Goal: Transaction & Acquisition: Obtain resource

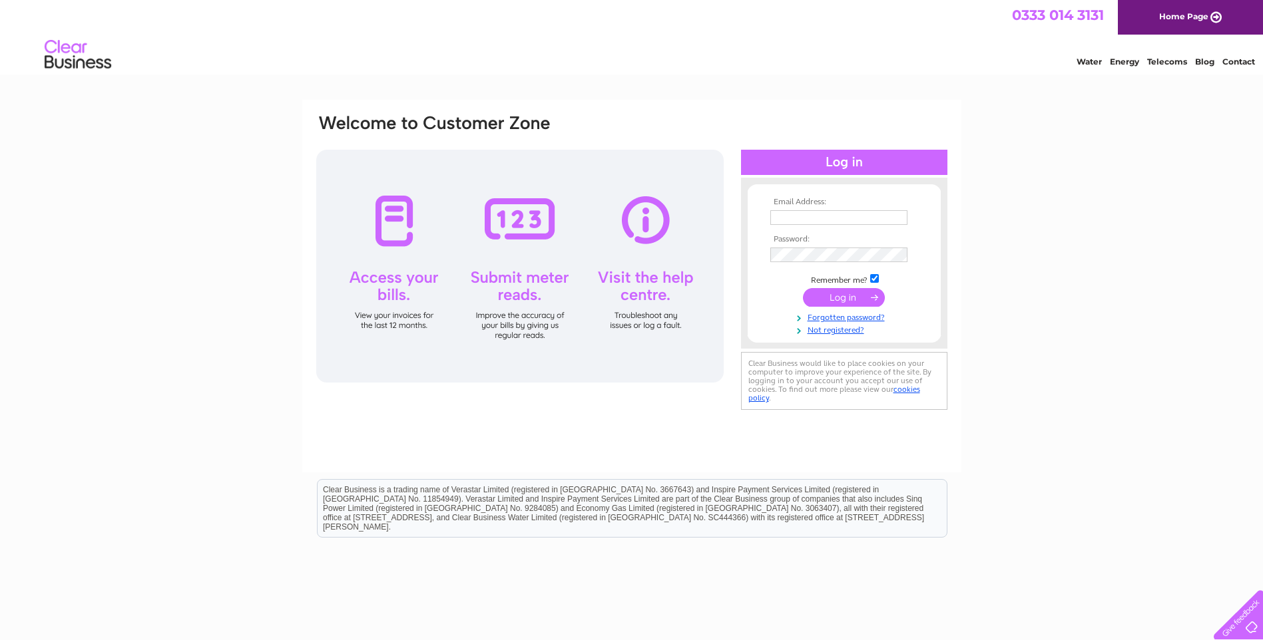
type input "barbara@agpropertygroup.com"
click at [841, 296] on input "submit" at bounding box center [844, 297] width 82 height 19
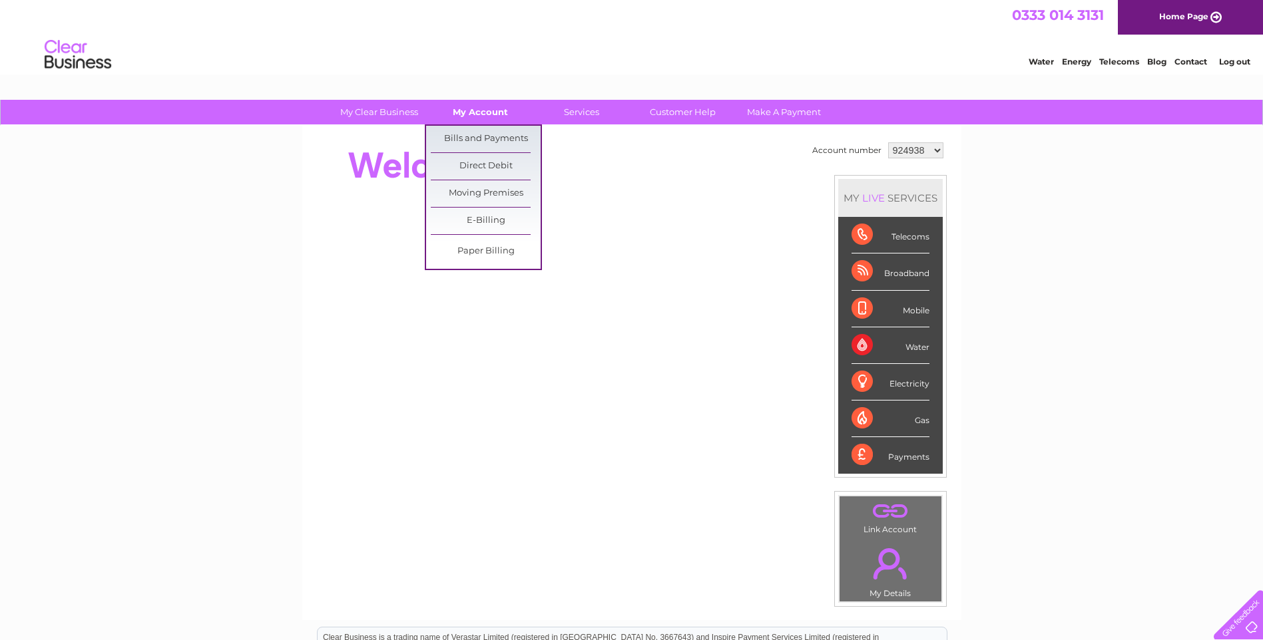
click at [475, 114] on link "My Account" at bounding box center [480, 112] width 110 height 25
click at [476, 140] on link "Bills and Payments" at bounding box center [486, 139] width 110 height 27
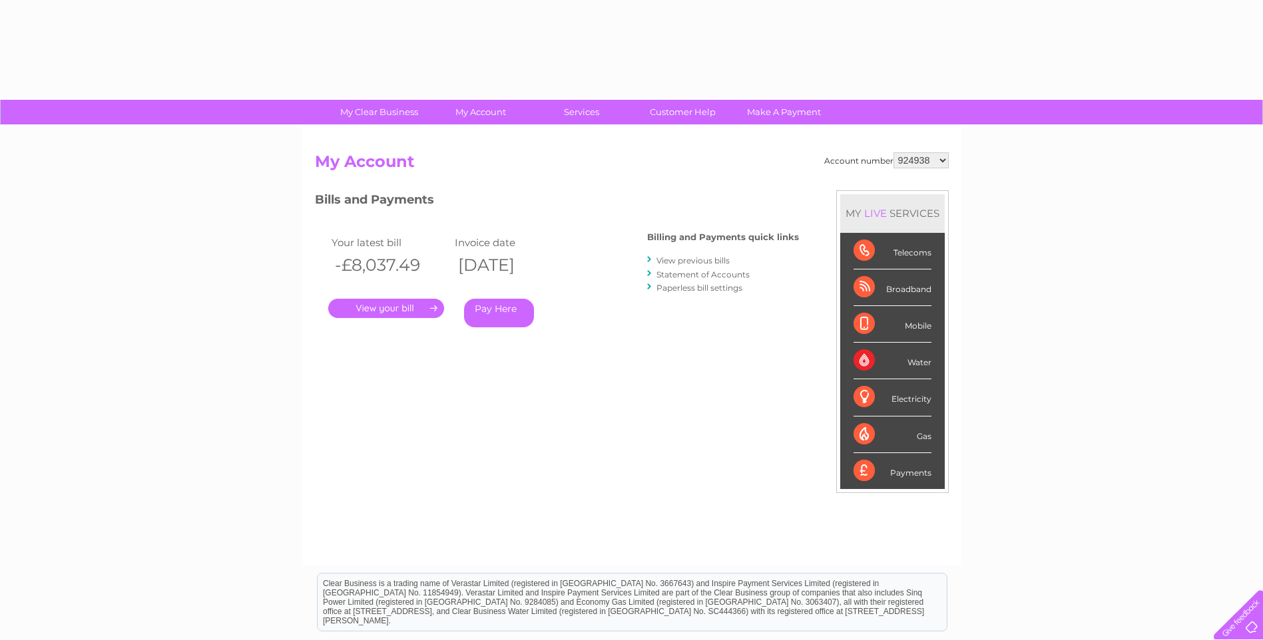
click at [914, 158] on select "924938 931516 956347 971980 1085317 1085318 1085319 1085320 1085322 1085323 108…" at bounding box center [920, 160] width 55 height 16
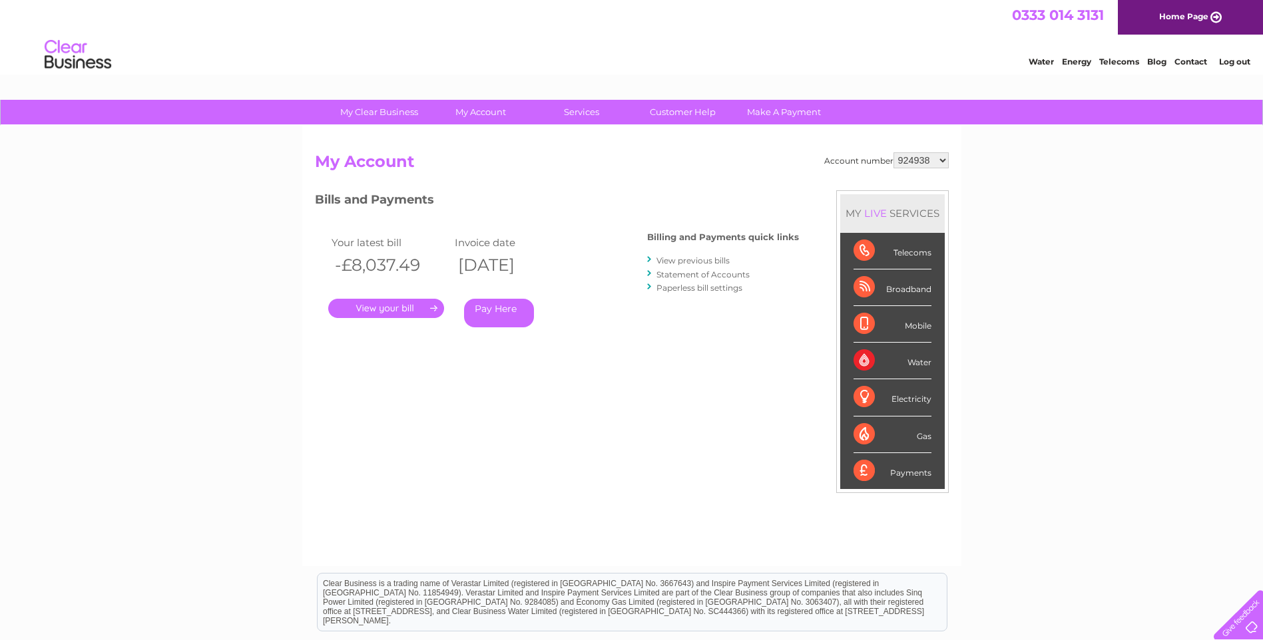
click at [893, 152] on select "924938 931516 956347 971980 1085317 1085318 1085319 1085320 1085322 1085323 108…" at bounding box center [920, 160] width 55 height 16
click at [911, 158] on select "924938 931516 956347 971980 1085317 1085318 1085319 1085320 1085322 1085323 108…" at bounding box center [920, 160] width 55 height 16
select select "931516"
click at [893, 152] on select "924938 931516 956347 971980 1085317 1085318 1085319 1085320 1085322 1085323 108…" at bounding box center [920, 160] width 55 height 16
click at [357, 306] on link "." at bounding box center [386, 308] width 116 height 19
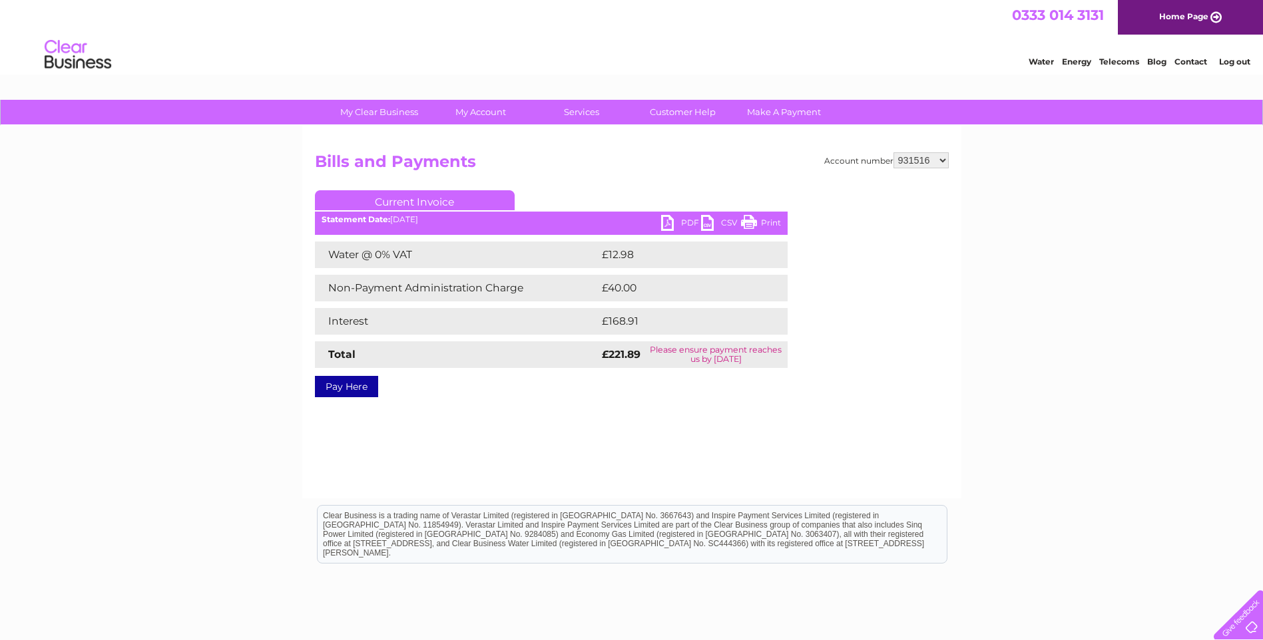
click at [682, 209] on ul "Current Invoice" at bounding box center [551, 202] width 473 height 25
click at [679, 219] on link "PDF" at bounding box center [681, 224] width 40 height 19
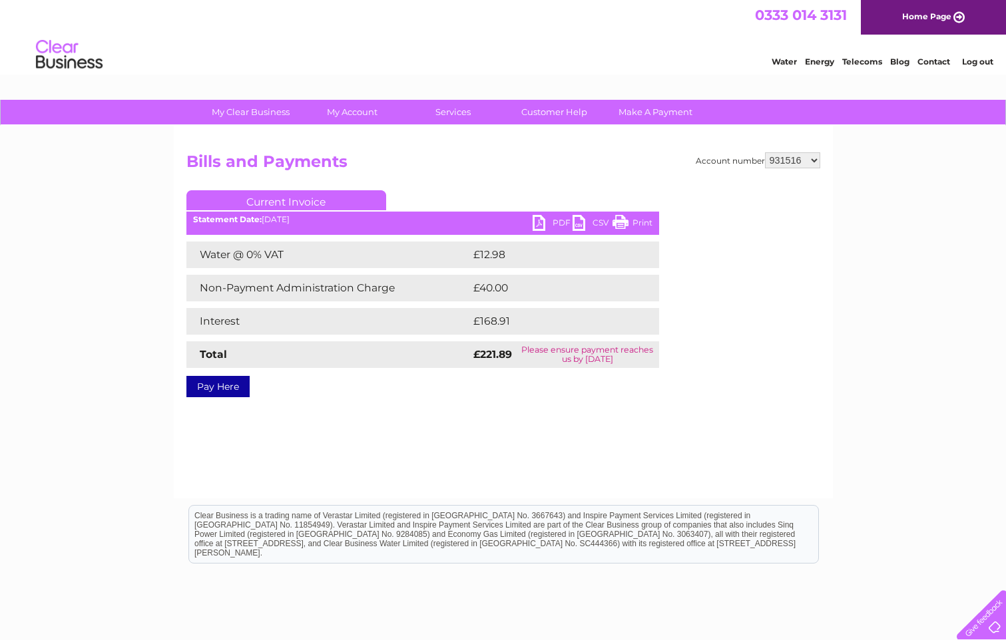
click at [805, 154] on select "924938 931516 956347 971980 1085317 1085318 1085319 1085320 1085322 1085323 108…" at bounding box center [792, 160] width 55 height 16
select select "956347"
click at [765, 152] on select "924938 931516 956347 971980 1085317 1085318 1085319 1085320 1085322 1085323 108…" at bounding box center [792, 160] width 55 height 16
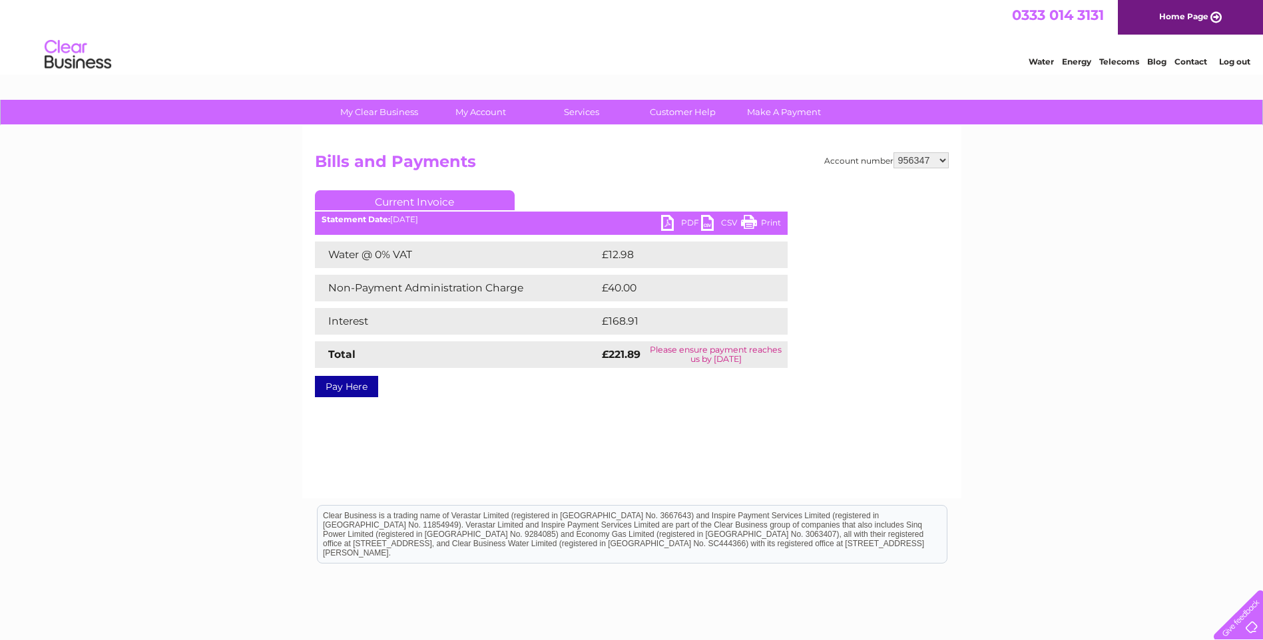
click at [908, 160] on select "924938 931516 956347 971980 1085317 1085318 1085319 1085320 1085322 1085323 108…" at bounding box center [920, 160] width 55 height 16
click at [670, 222] on link "PDF" at bounding box center [681, 224] width 40 height 19
click at [691, 222] on link "PDF" at bounding box center [681, 224] width 40 height 19
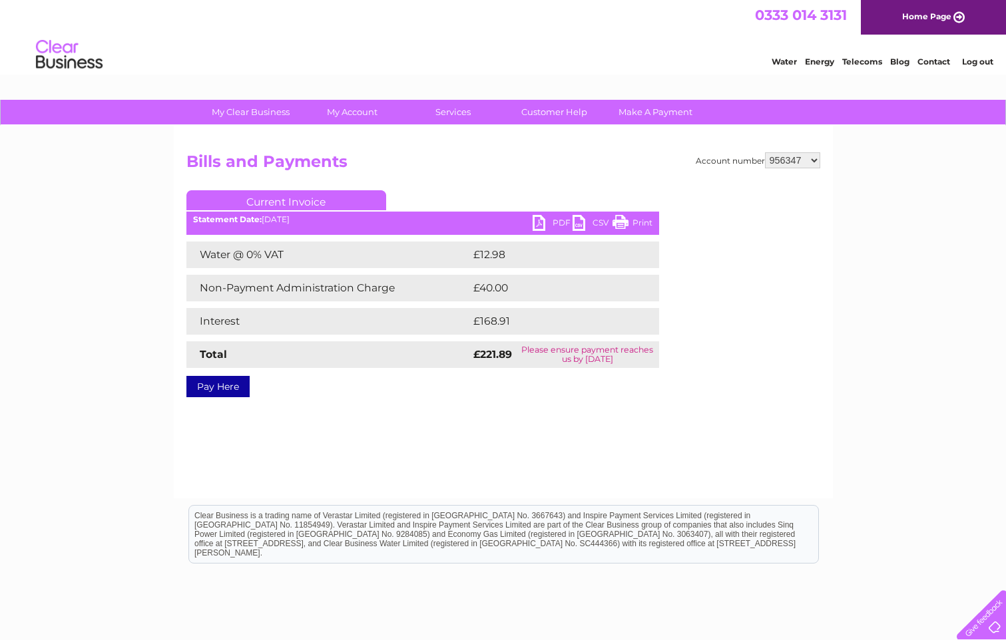
click at [793, 159] on select "924938 931516 956347 971980 1085317 1085318 1085319 1085320 1085322 1085323 108…" at bounding box center [792, 160] width 55 height 16
select select "971980"
click at [765, 152] on select "924938 931516 956347 971980 1085317 1085318 1085319 1085320 1085322 1085323 108…" at bounding box center [792, 160] width 55 height 16
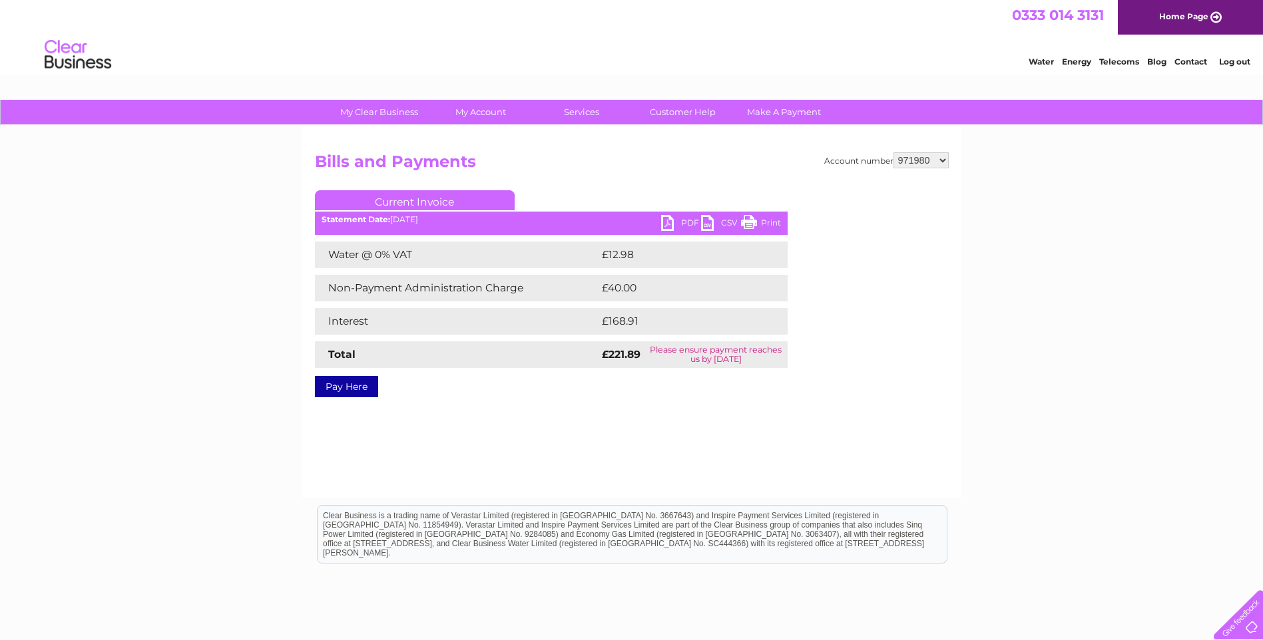
click at [909, 161] on select "924938 931516 956347 971980 1085317 1085318 1085319 1085320 1085322 1085323 108…" at bounding box center [920, 160] width 55 height 16
click at [893, 152] on select "924938 931516 956347 971980 1085317 1085318 1085319 1085320 1085322 1085323 108…" at bounding box center [920, 160] width 55 height 16
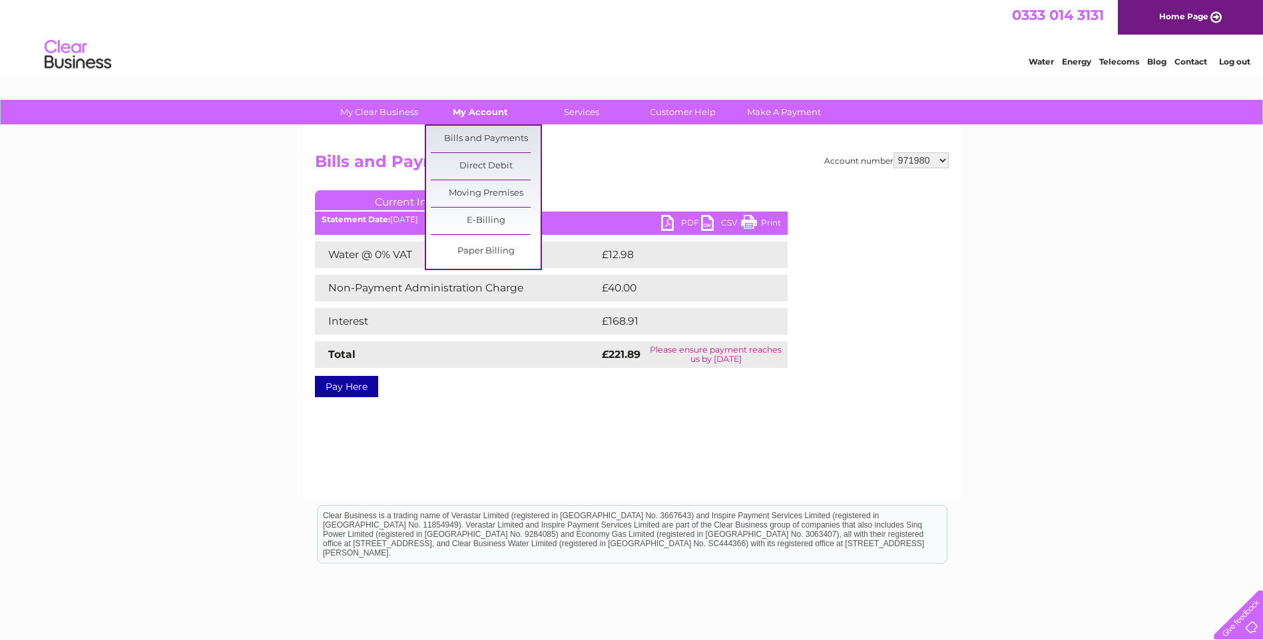
click at [489, 113] on link "My Account" at bounding box center [480, 112] width 110 height 25
click at [487, 134] on link "Bills and Payments" at bounding box center [486, 139] width 110 height 27
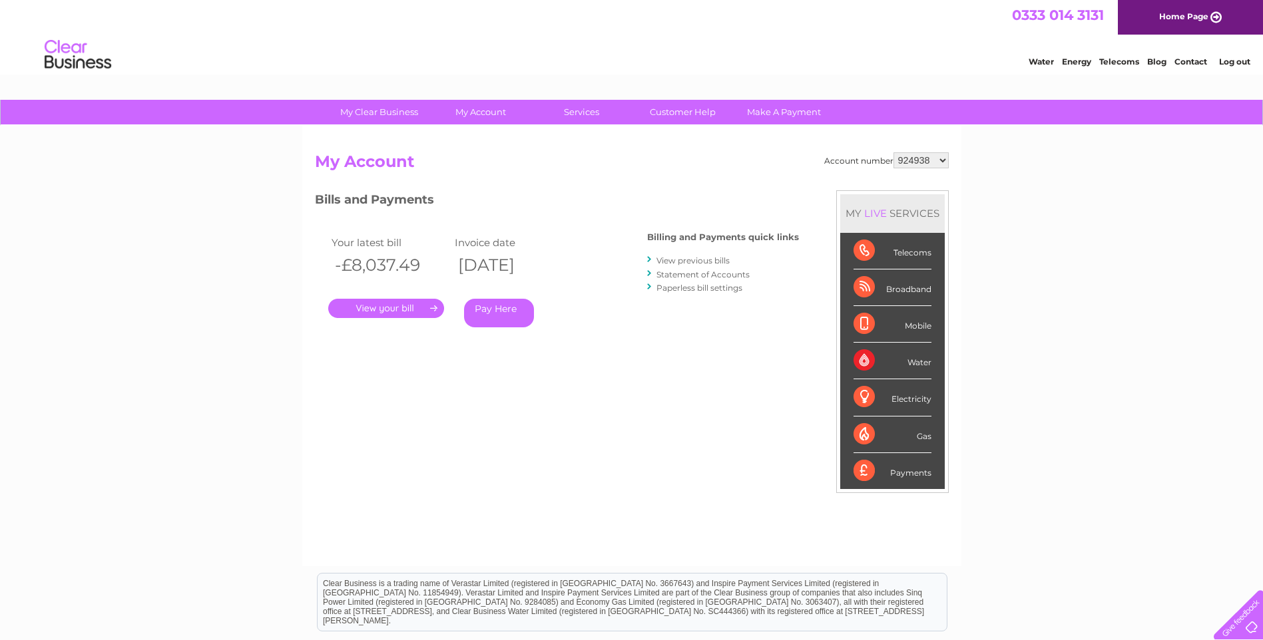
click at [908, 157] on select "924938 931516 956347 971980 1085317 1085318 1085319 1085320 1085322 1085323 108…" at bounding box center [920, 160] width 55 height 16
select select "971980"
click at [893, 152] on select "924938 931516 956347 971980 1085317 1085318 1085319 1085320 1085322 1085323 108…" at bounding box center [920, 160] width 55 height 16
click at [386, 304] on link "." at bounding box center [386, 308] width 116 height 19
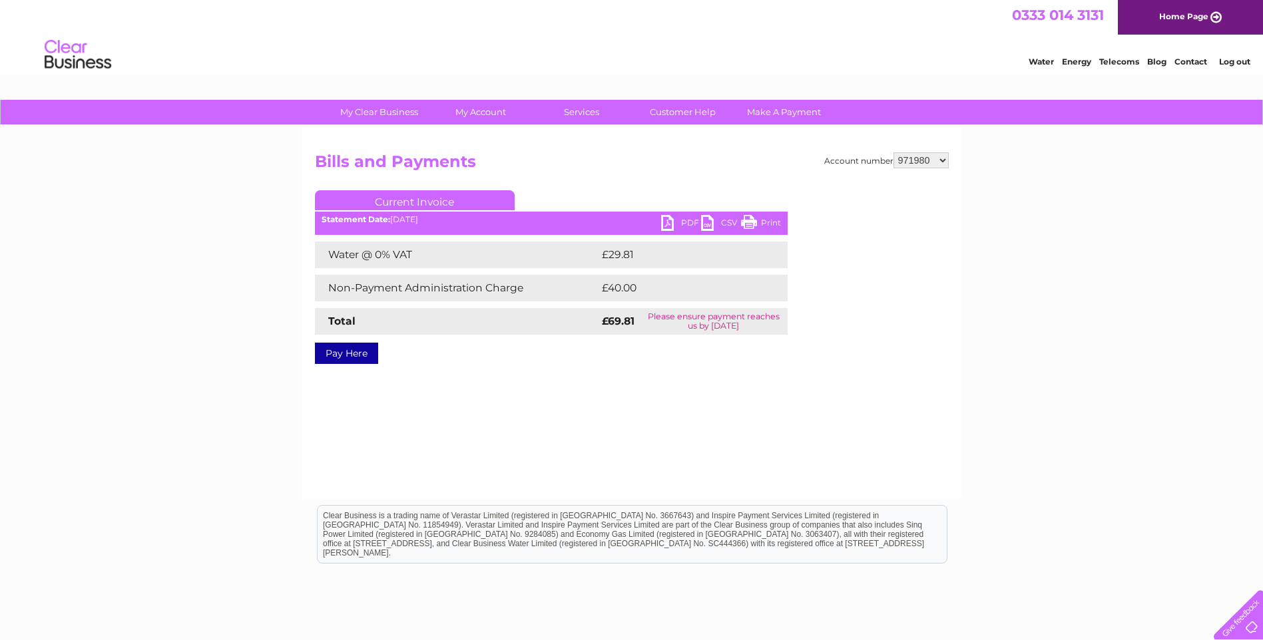
click at [678, 218] on link "PDF" at bounding box center [681, 224] width 40 height 19
click at [919, 161] on select "924938 931516 956347 971980 1085317 1085318 1085319 1085320 1085322 1085323 108…" at bounding box center [920, 160] width 55 height 16
select select "1085317"
click at [893, 152] on select "924938 931516 956347 971980 1085317 1085318 1085319 1085320 1085322 1085323 108…" at bounding box center [920, 160] width 55 height 16
click at [921, 158] on select "924938 931516 956347 971980 1085317 1085318 1085319 1085320 1085322 1085323 108…" at bounding box center [920, 160] width 55 height 16
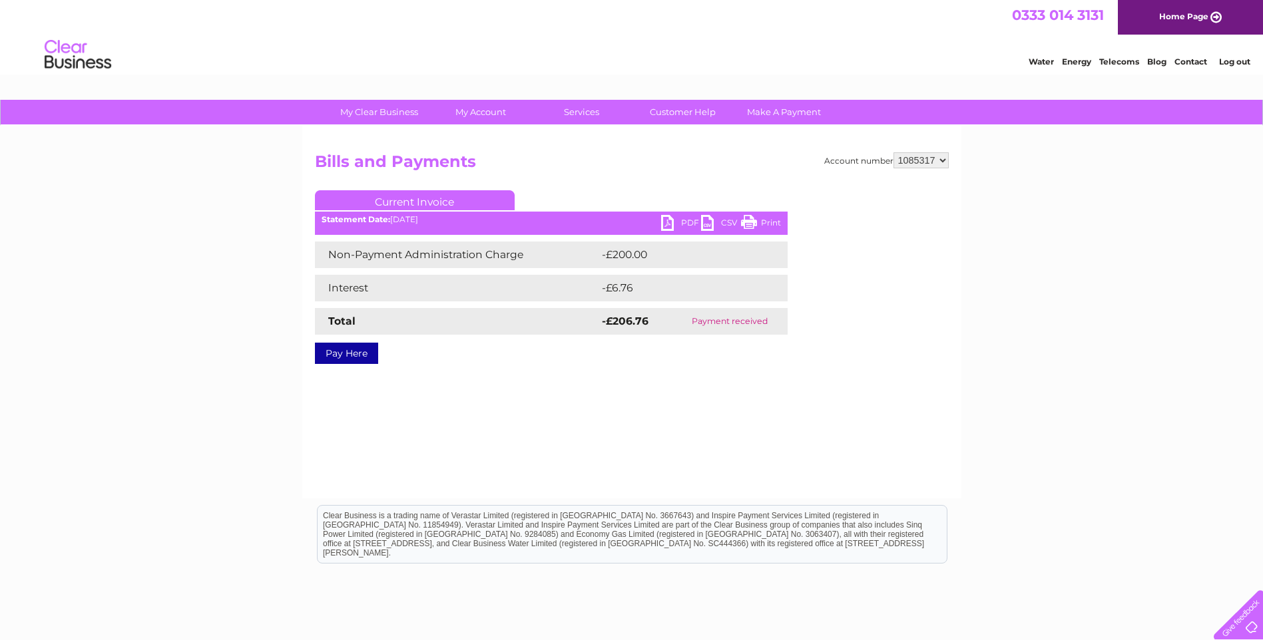
select select "1085318"
click at [893, 152] on select "924938 931516 956347 971980 1085317 1085318 1085319 1085320 1085322 1085323 108…" at bounding box center [920, 160] width 55 height 16
click at [666, 222] on link "PDF" at bounding box center [681, 224] width 40 height 19
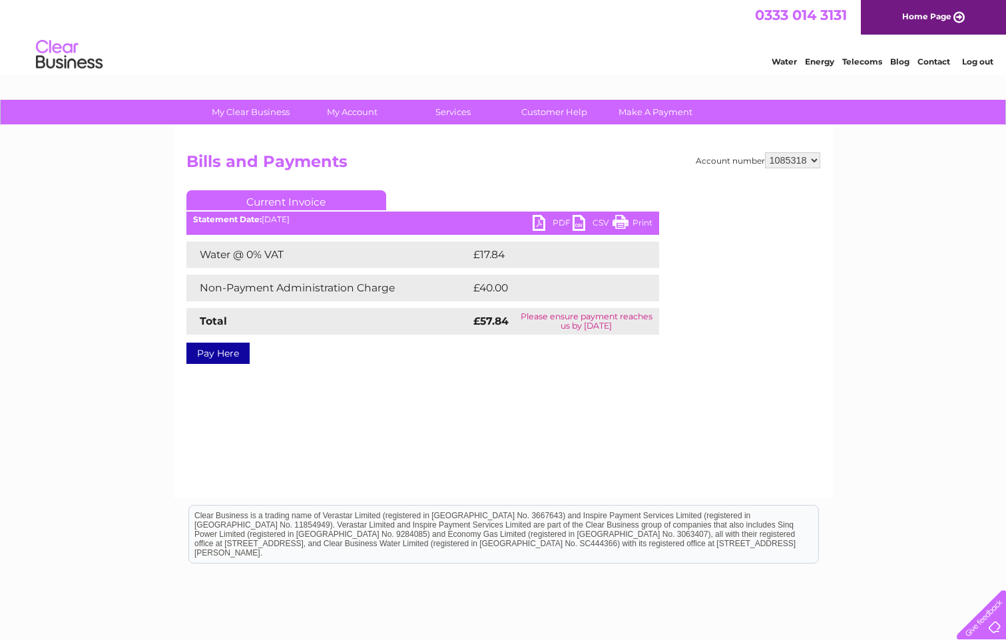
click at [789, 152] on select "924938 931516 956347 971980 1085317 1085318 1085319 1085320 1085322 1085323 108…" at bounding box center [792, 160] width 55 height 16
select select "1085319"
click at [765, 152] on select "924938 931516 956347 971980 1085317 1085318 1085319 1085320 1085322 1085323 108…" at bounding box center [792, 160] width 55 height 16
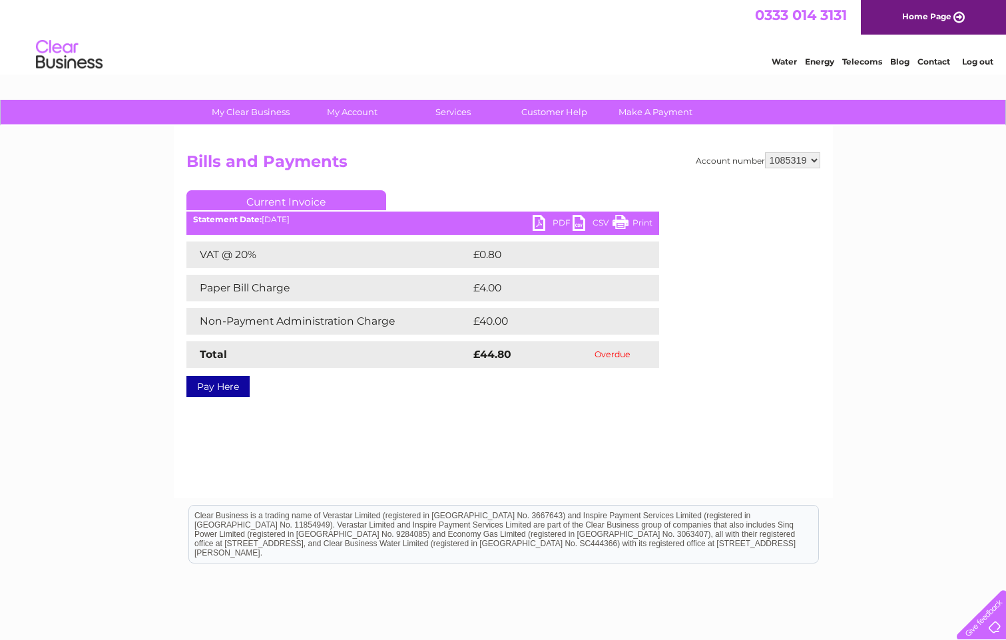
click at [784, 158] on select "924938 931516 956347 971980 1085317 1085318 1085319 1085320 1085322 1085323 108…" at bounding box center [792, 160] width 55 height 16
select select "1085320"
click at [765, 152] on select "924938 931516 956347 971980 1085317 1085318 1085319 1085320 1085322 1085323 108…" at bounding box center [792, 160] width 55 height 16
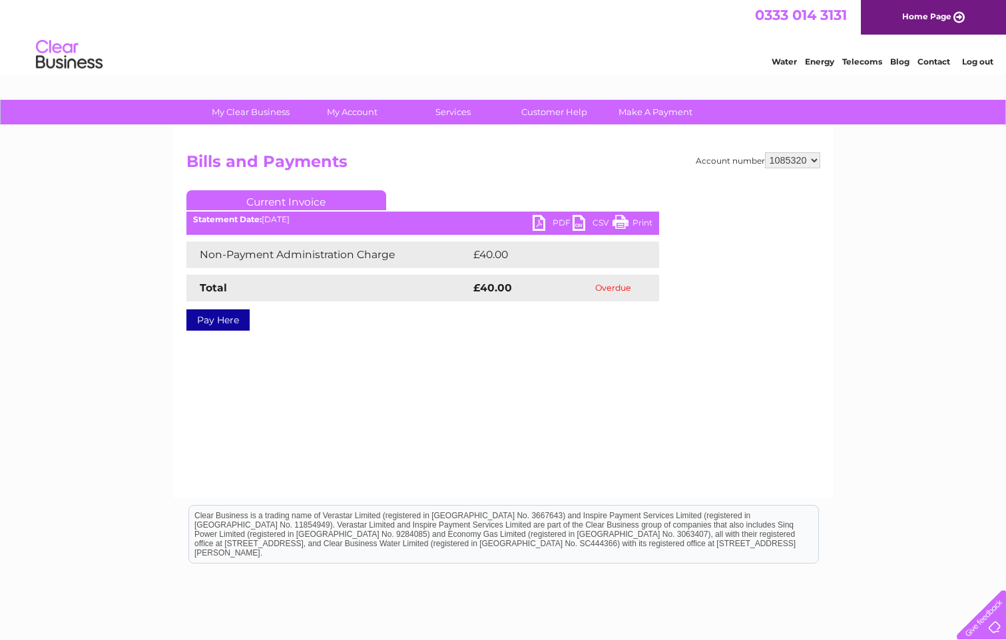
click at [783, 155] on select "924938 931516 956347 971980 1085317 1085318 1085319 1085320 1085322 1085323 108…" at bounding box center [792, 160] width 55 height 16
select select "1085322"
click at [765, 152] on select "924938 931516 956347 971980 1085317 1085318 1085319 1085320 1085322 1085323 108…" at bounding box center [792, 160] width 55 height 16
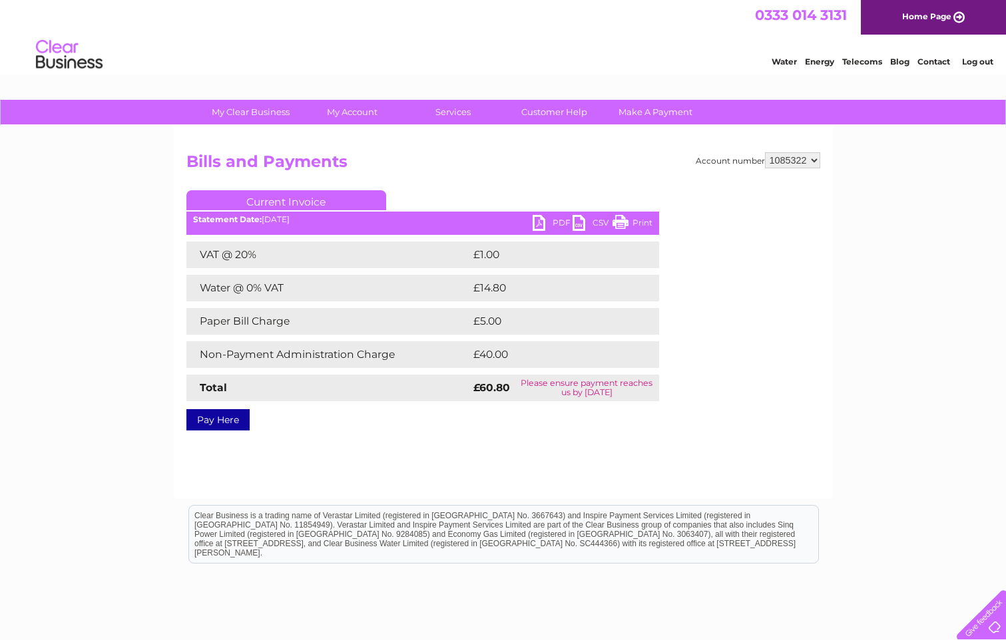
click at [553, 227] on link "PDF" at bounding box center [552, 224] width 40 height 19
click at [789, 156] on select "924938 931516 956347 971980 1085317 1085318 1085319 1085320 1085322 1085323 108…" at bounding box center [792, 160] width 55 height 16
select select "1085323"
click at [765, 152] on select "924938 931516 956347 971980 1085317 1085318 1085319 1085320 1085322 1085323 108…" at bounding box center [792, 160] width 55 height 16
click at [795, 152] on select "924938 931516 956347 971980 1085317 1085318 1085319 1085320 1085322 1085323 108…" at bounding box center [792, 160] width 55 height 16
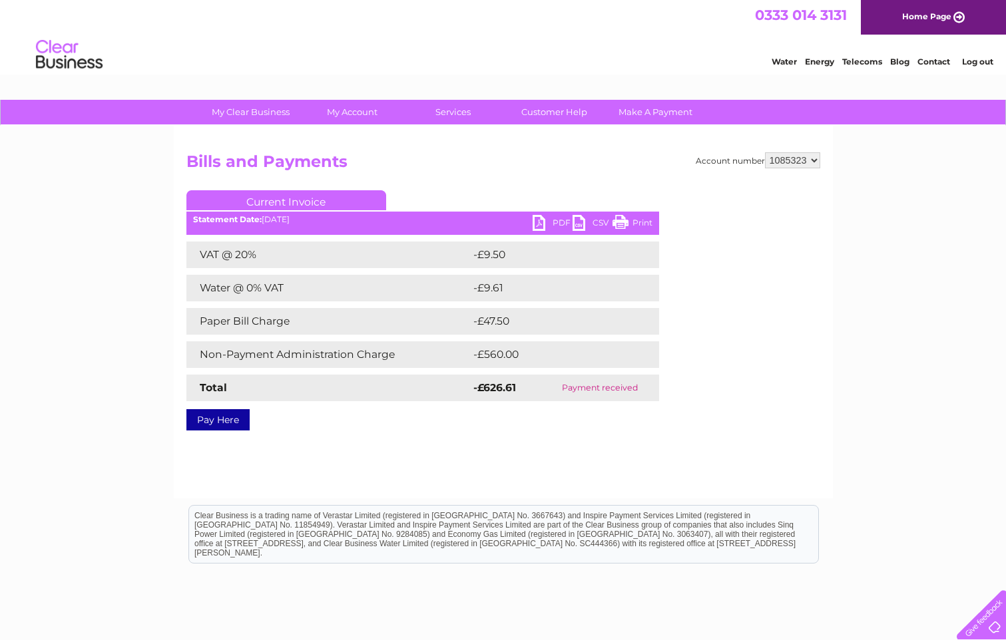
select select "1085324"
click at [765, 152] on select "924938 931516 956347 971980 1085317 1085318 1085319 1085320 1085322 1085323 108…" at bounding box center [792, 160] width 55 height 16
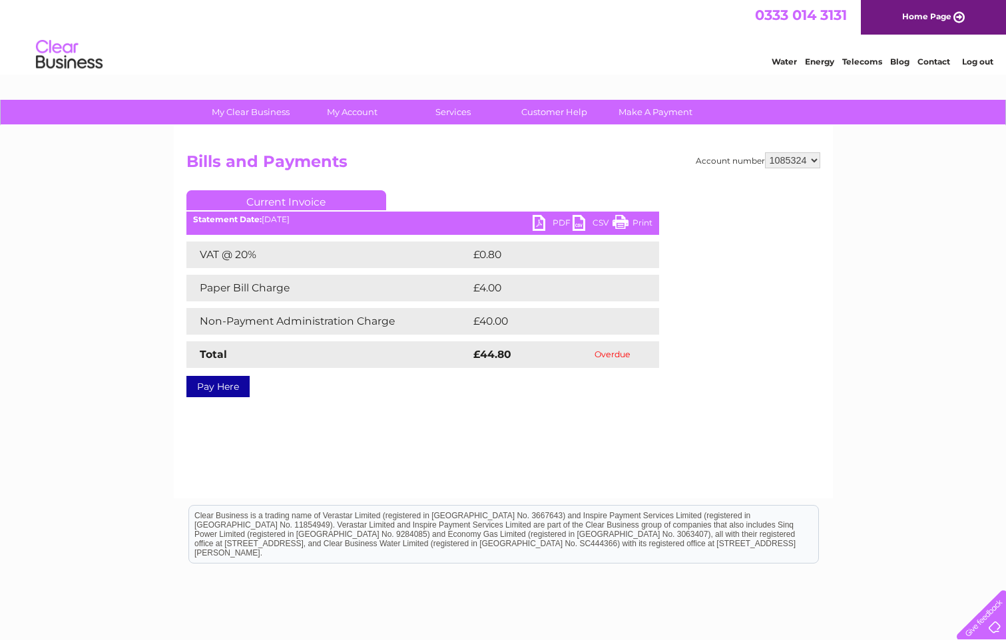
click at [785, 157] on select "924938 931516 956347 971980 1085317 1085318 1085319 1085320 1085322 1085323 108…" at bounding box center [792, 160] width 55 height 16
select select "1085325"
click at [765, 152] on select "924938 931516 956347 971980 1085317 1085318 1085319 1085320 1085322 1085323 108…" at bounding box center [792, 160] width 55 height 16
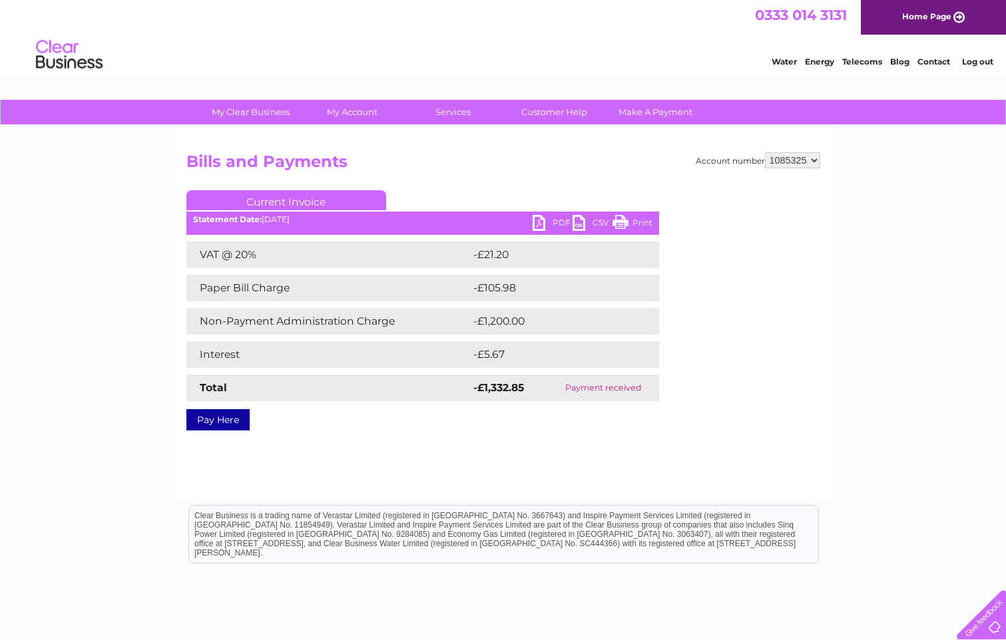
click at [795, 162] on select "924938 931516 956347 971980 1085317 1085318 1085319 1085320 1085322 1085323 108…" at bounding box center [792, 160] width 55 height 16
select select "1097116"
click at [765, 152] on select "924938 931516 956347 971980 1085317 1085318 1085319 1085320 1085322 1085323 108…" at bounding box center [792, 160] width 55 height 16
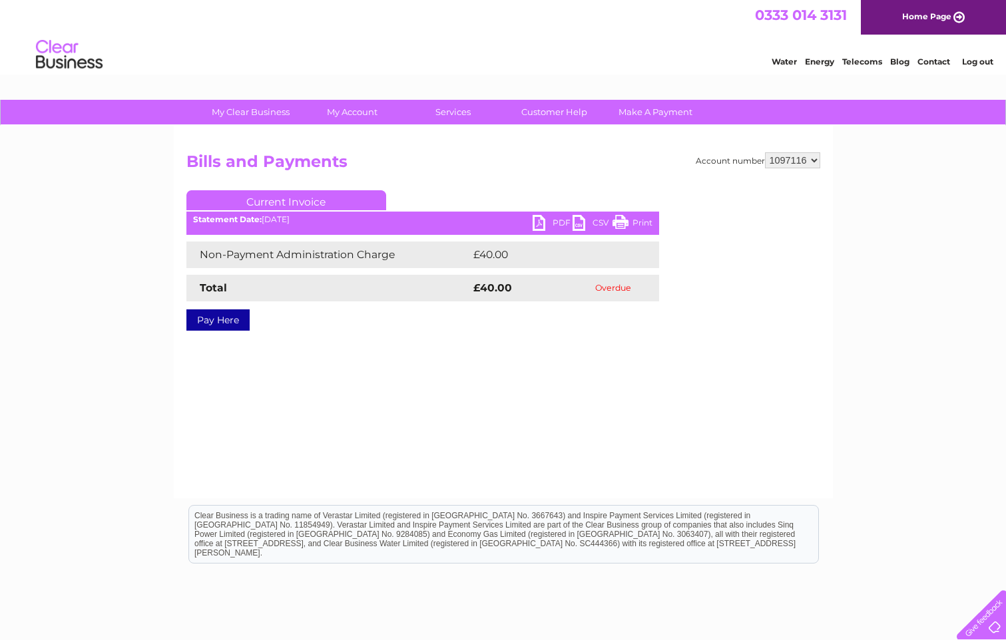
click at [786, 162] on select "924938 931516 956347 971980 1085317 1085318 1085319 1085320 1085322 1085323 108…" at bounding box center [792, 160] width 55 height 16
select select "1118341"
click at [765, 152] on select "924938 931516 956347 971980 1085317 1085318 1085319 1085320 1085322 1085323 108…" at bounding box center [792, 160] width 55 height 16
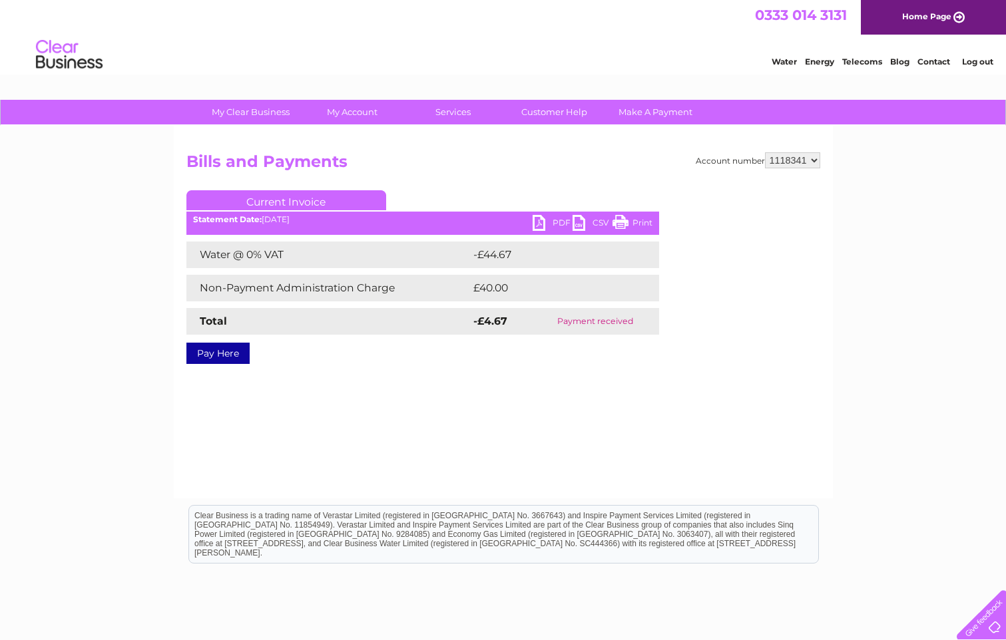
drag, startPoint x: 0, startPoint y: 0, endPoint x: 785, endPoint y: 158, distance: 801.2
click at [785, 158] on select "924938 931516 956347 971980 1085317 1085318 1085319 1085320 1085322 1085323 108…" at bounding box center [792, 160] width 55 height 16
select select "1127281"
click at [765, 152] on select "924938 931516 956347 971980 1085317 1085318 1085319 1085320 1085322 1085323 108…" at bounding box center [792, 160] width 55 height 16
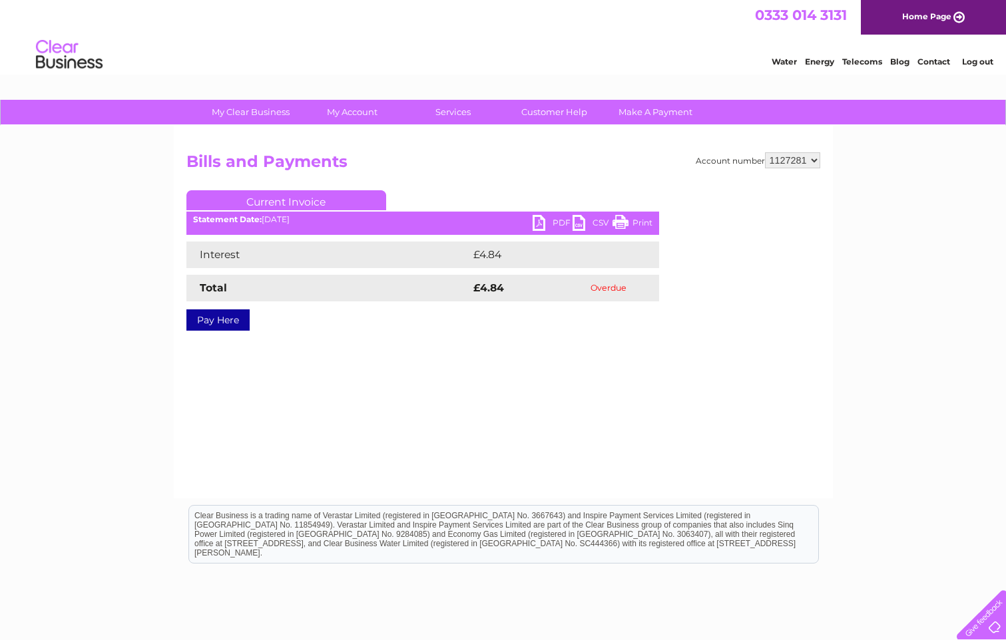
click at [787, 152] on select "924938 931516 956347 971980 1085317 1085318 1085319 1085320 1085322 1085323 108…" at bounding box center [792, 160] width 55 height 16
select select "1128831"
click at [765, 152] on select "924938 931516 956347 971980 1085317 1085318 1085319 1085320 1085322 1085323 108…" at bounding box center [792, 160] width 55 height 16
click at [799, 161] on select "924938 931516 956347 971980 1085317 1085318 1085319 1085320 1085322 1085323 108…" at bounding box center [792, 160] width 55 height 16
select select "1129596"
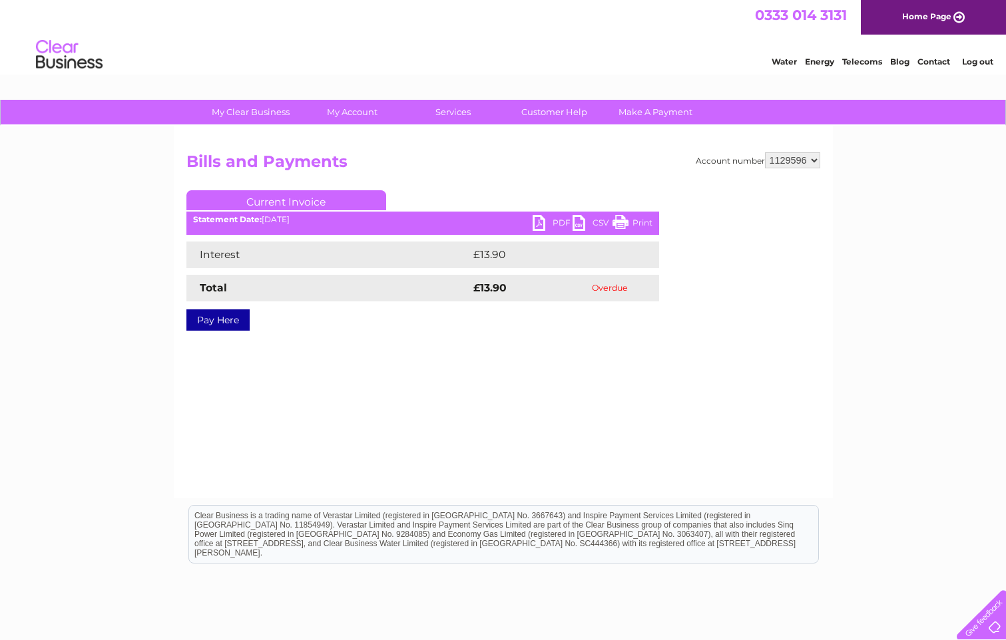
click at [765, 152] on select "924938 931516 956347 971980 1085317 1085318 1085319 1085320 1085322 1085323 108…" at bounding box center [792, 160] width 55 height 16
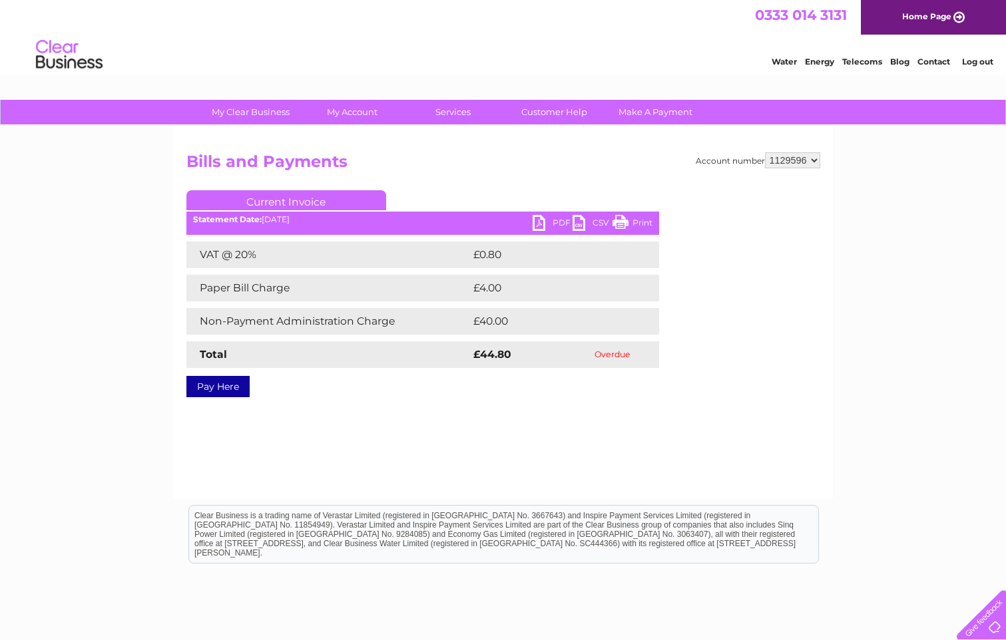
click at [793, 160] on select "924938 931516 956347 971980 1085317 1085318 1085319 1085320 1085322 1085323 108…" at bounding box center [792, 160] width 55 height 16
select select "1132216"
click at [765, 152] on select "924938 931516 956347 971980 1085317 1085318 1085319 1085320 1085322 1085323 108…" at bounding box center [792, 160] width 55 height 16
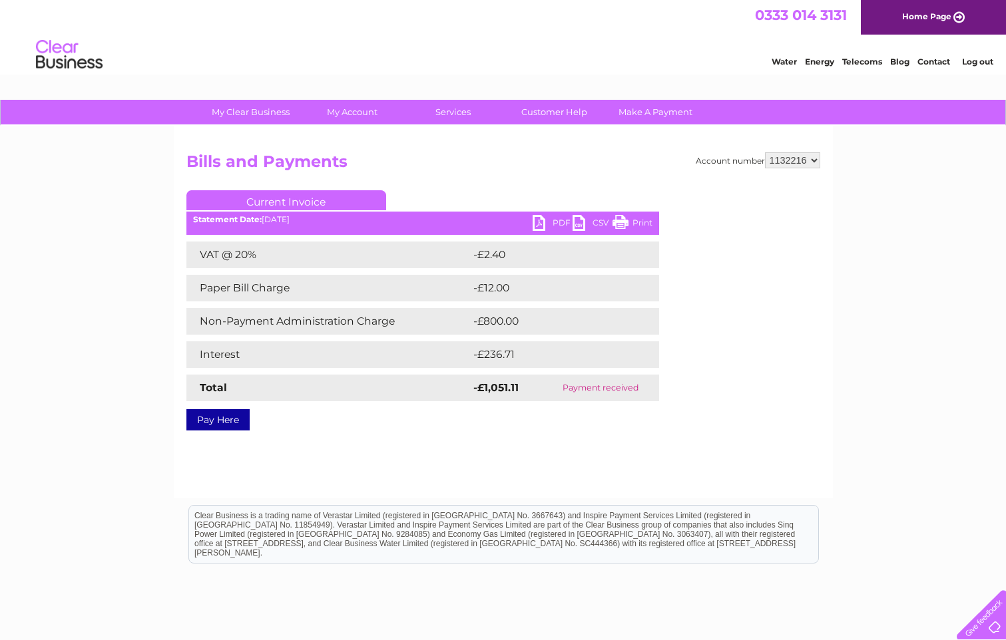
drag, startPoint x: 0, startPoint y: 0, endPoint x: 798, endPoint y: 164, distance: 814.7
click at [798, 164] on select "924938 931516 956347 971980 1085317 1085318 1085319 1085320 1085322 1085323 108…" at bounding box center [792, 160] width 55 height 16
select select "1139323"
click at [765, 152] on select "924938 931516 956347 971980 1085317 1085318 1085319 1085320 1085322 1085323 108…" at bounding box center [792, 160] width 55 height 16
